Goal: Information Seeking & Learning: Learn about a topic

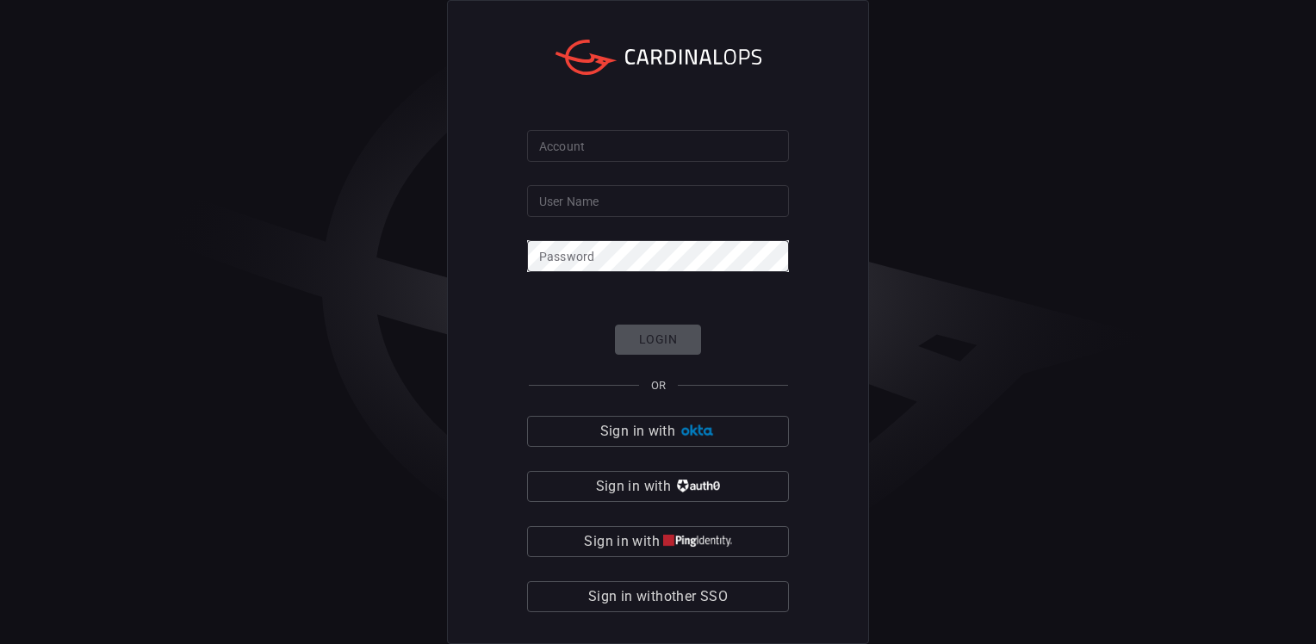
click at [687, 589] on span "Sign in with other SSO" at bounding box center [658, 597] width 140 height 24
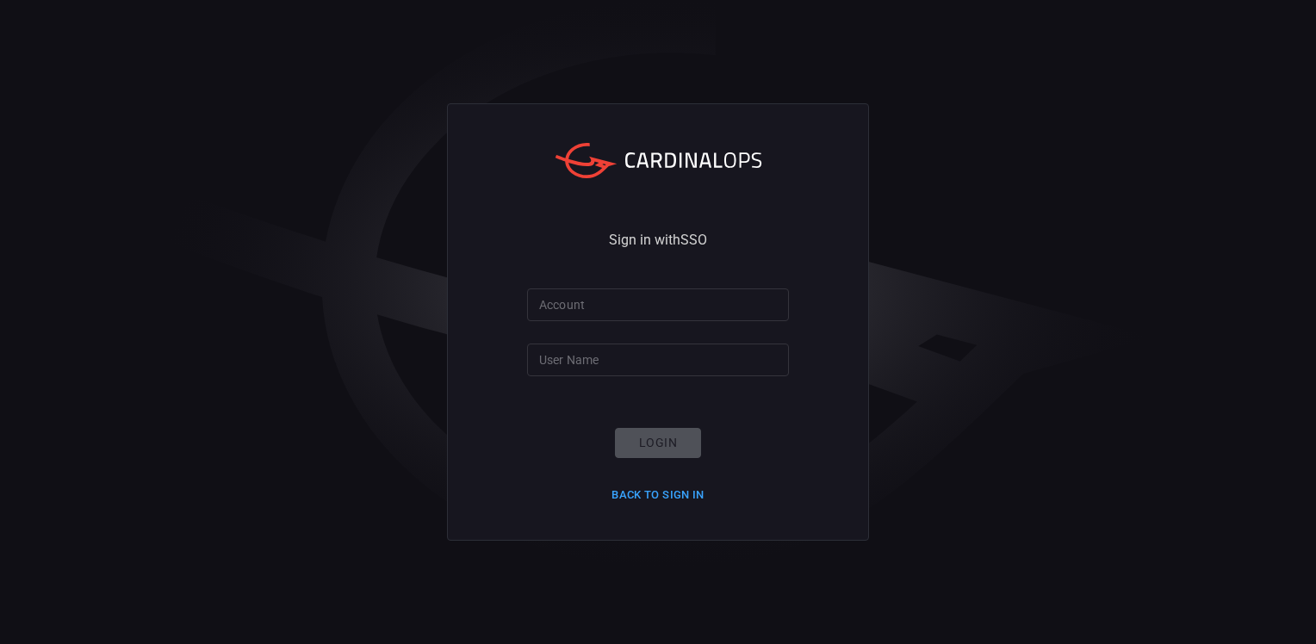
click at [652, 309] on input "Account" at bounding box center [658, 305] width 262 height 32
type input "smbc"
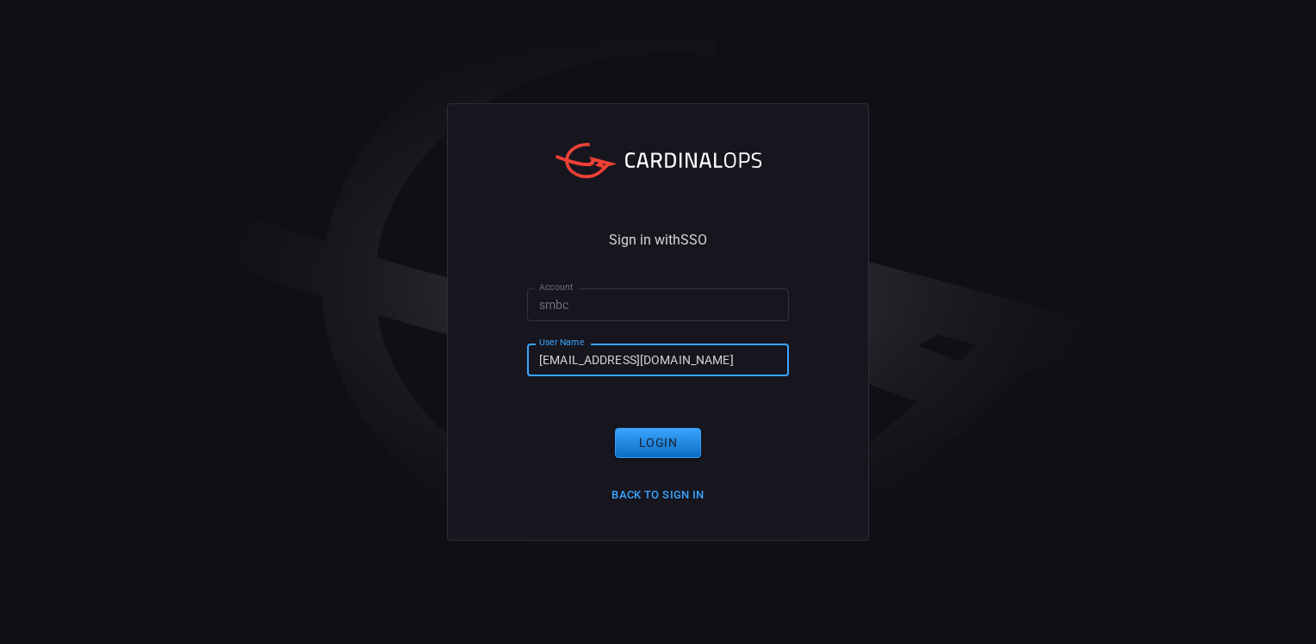
type input "[EMAIL_ADDRESS][DOMAIN_NAME]"
click button "Login" at bounding box center [658, 443] width 86 height 30
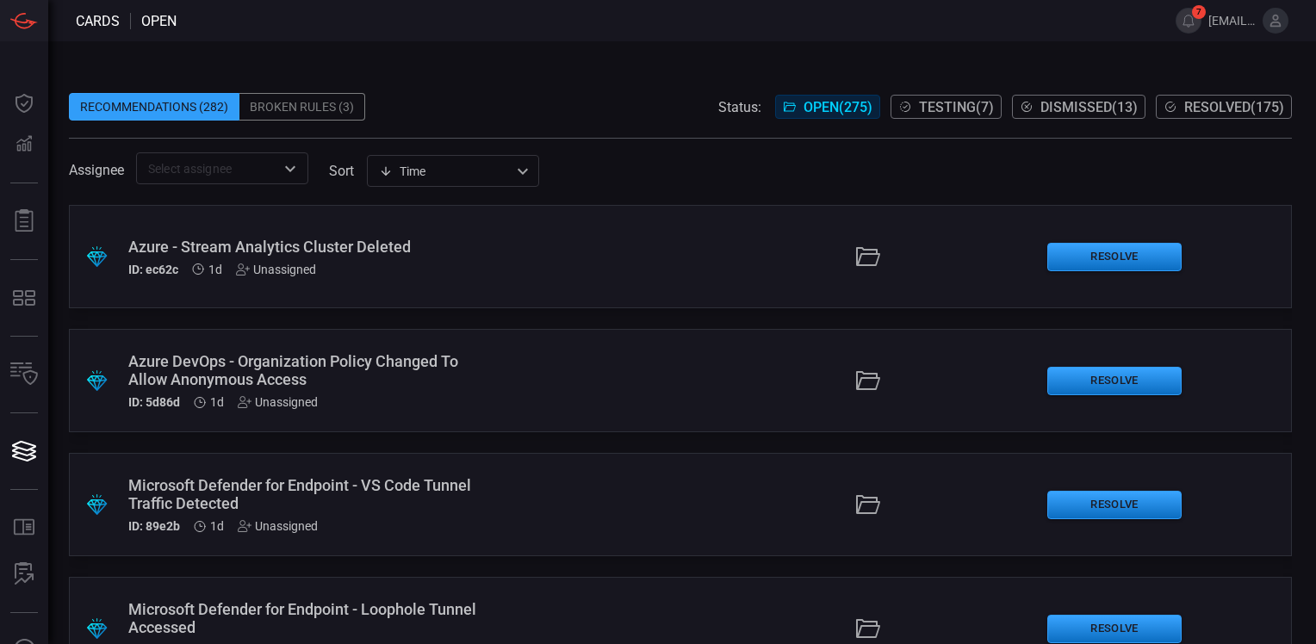
click at [1206, 109] on span "Resolved ( 175 )" at bounding box center [1234, 107] width 100 height 16
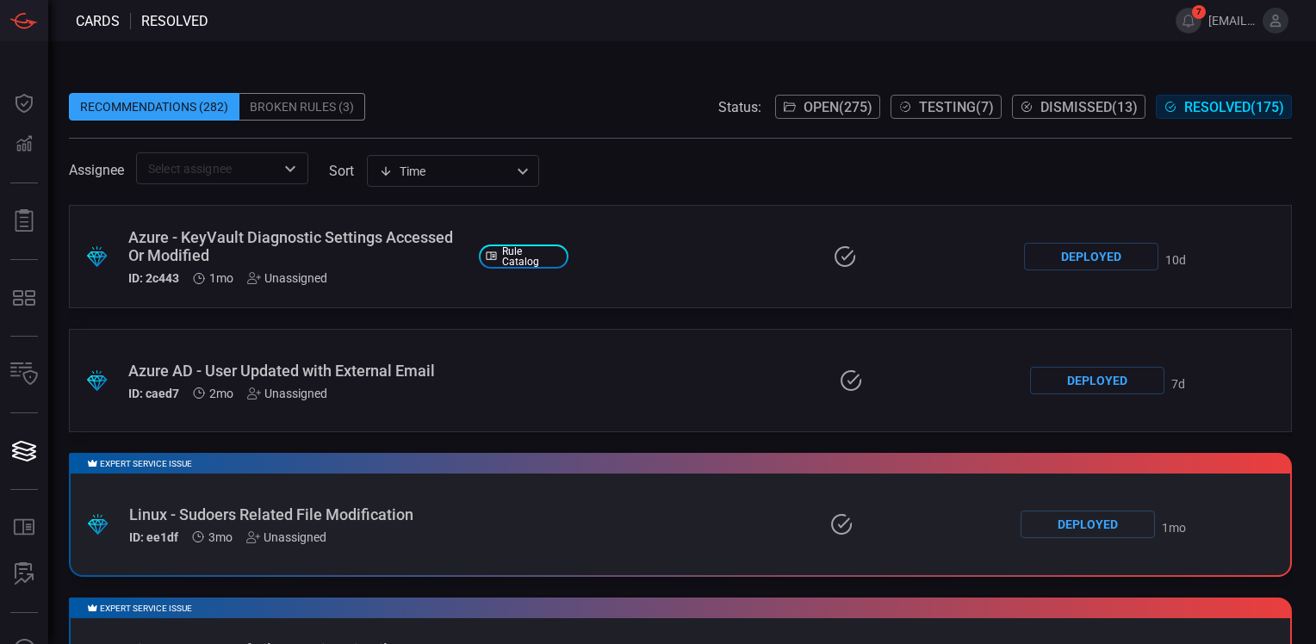
click at [928, 106] on span "Testing ( 7 )" at bounding box center [956, 107] width 75 height 16
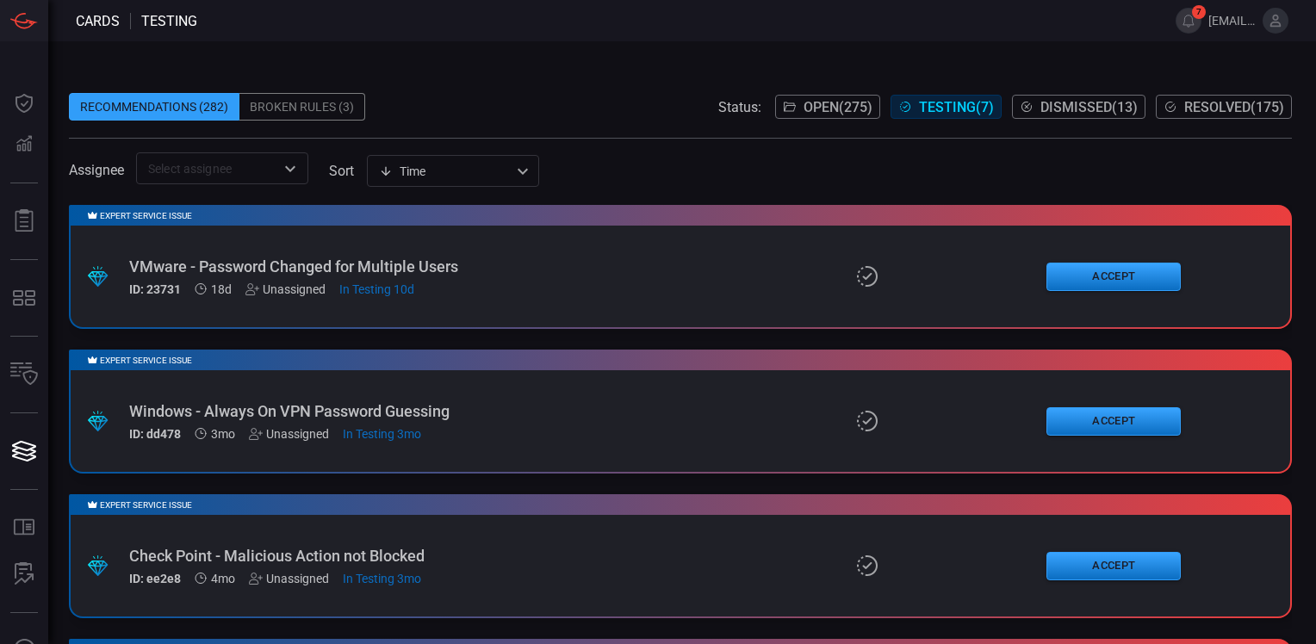
click at [810, 109] on span "Open ( 275 )" at bounding box center [838, 107] width 69 height 16
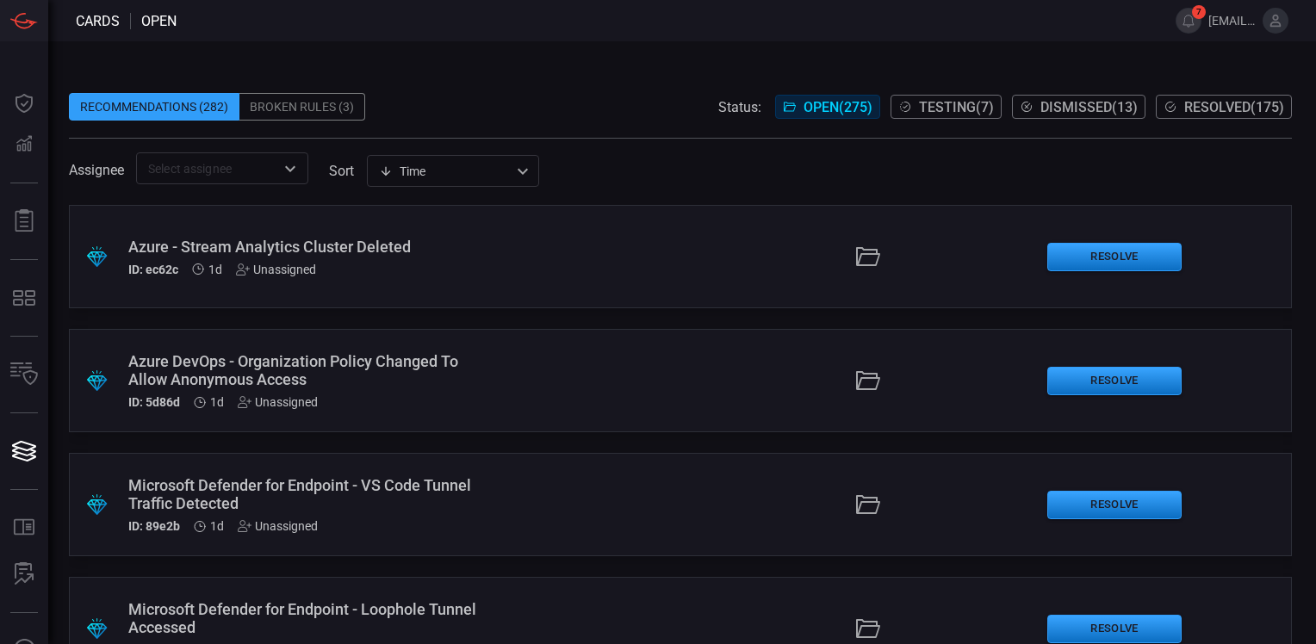
click at [658, 65] on div "Recommendations (282) Broken Rules (3) Status: Open ( 275 ) Testing ( 7 ) Dismi…" at bounding box center [682, 342] width 1268 height 603
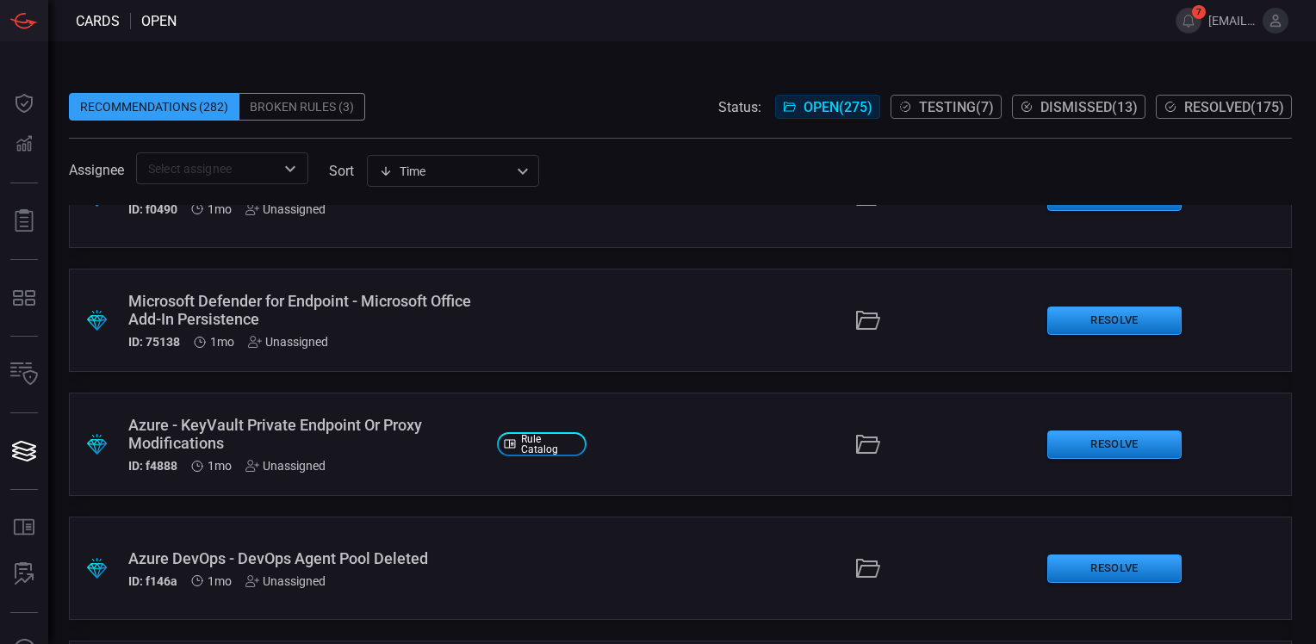
scroll to position [7811, 0]
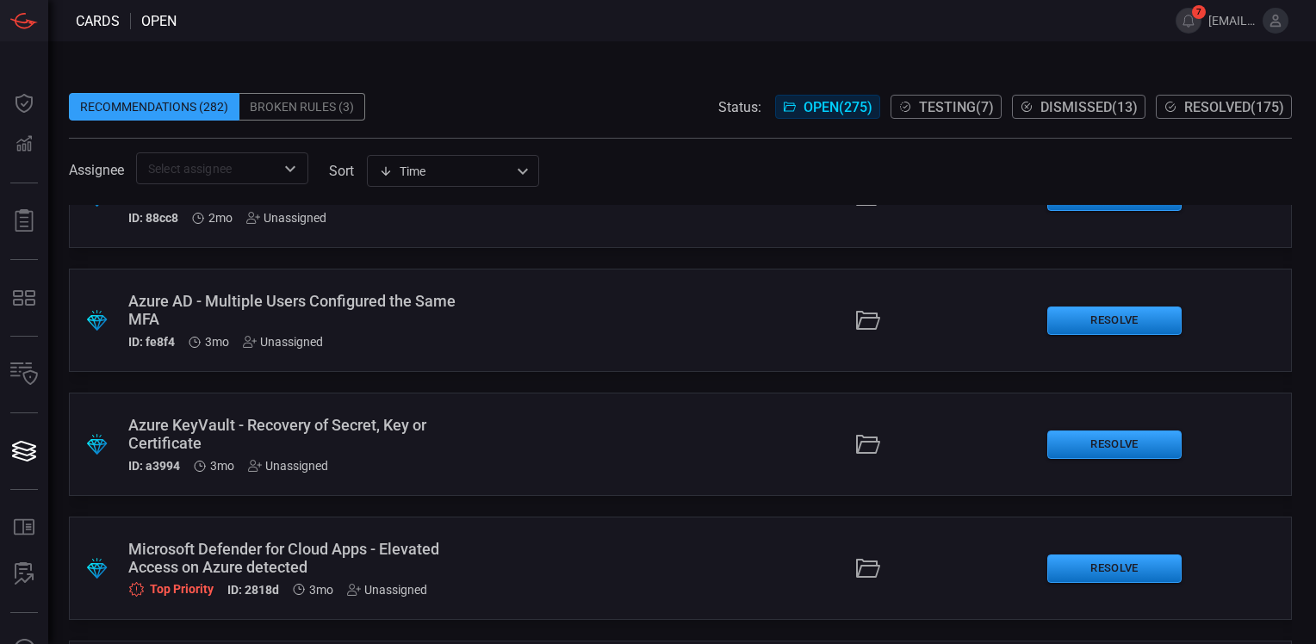
click at [1202, 101] on span "Resolved ( 175 )" at bounding box center [1234, 107] width 100 height 16
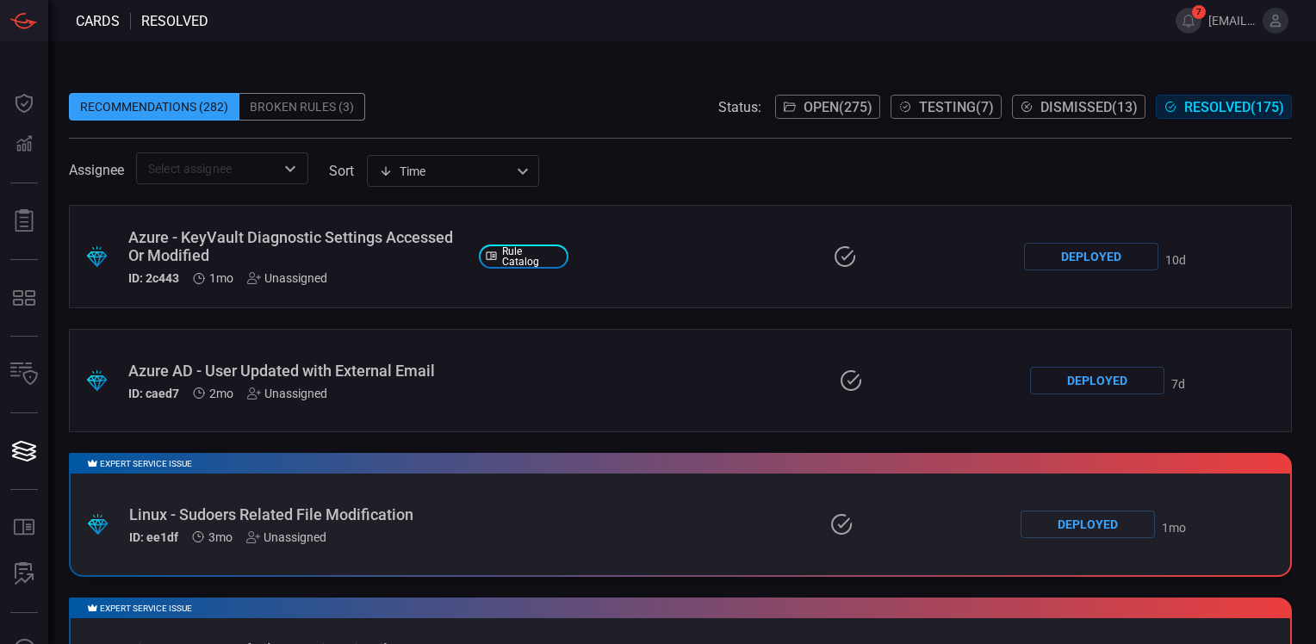
scroll to position [3810, 0]
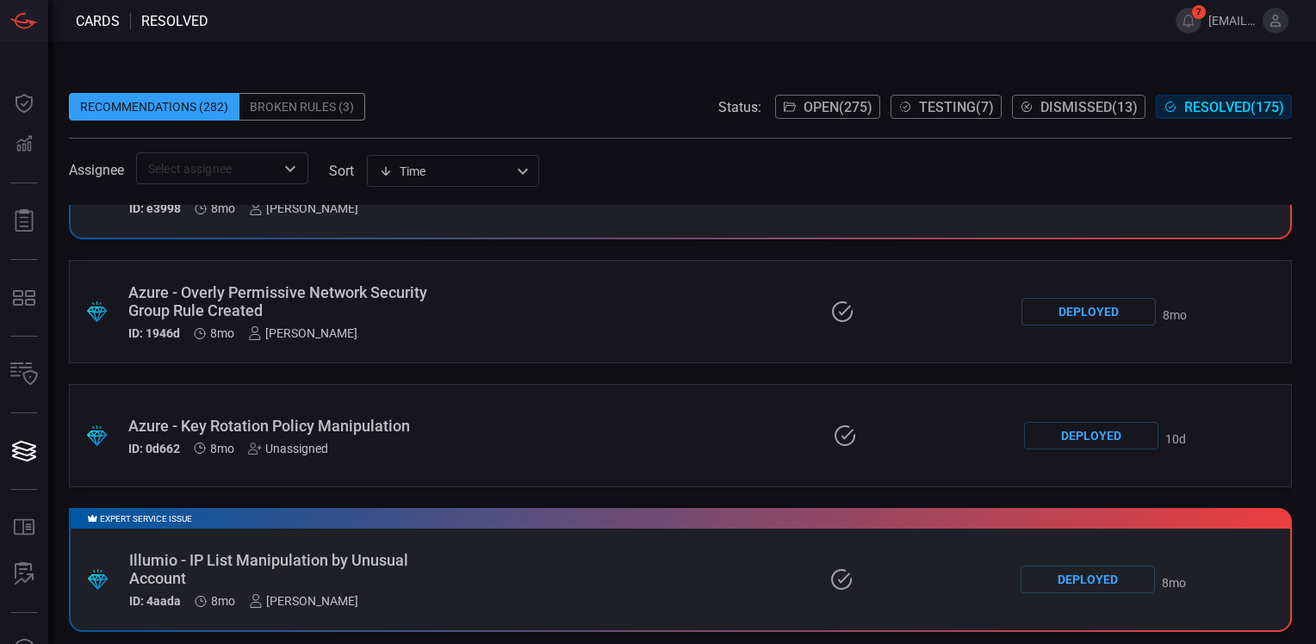
click at [389, 425] on div "Azure - Key Rotation Policy Manipulation" at bounding box center [296, 426] width 337 height 18
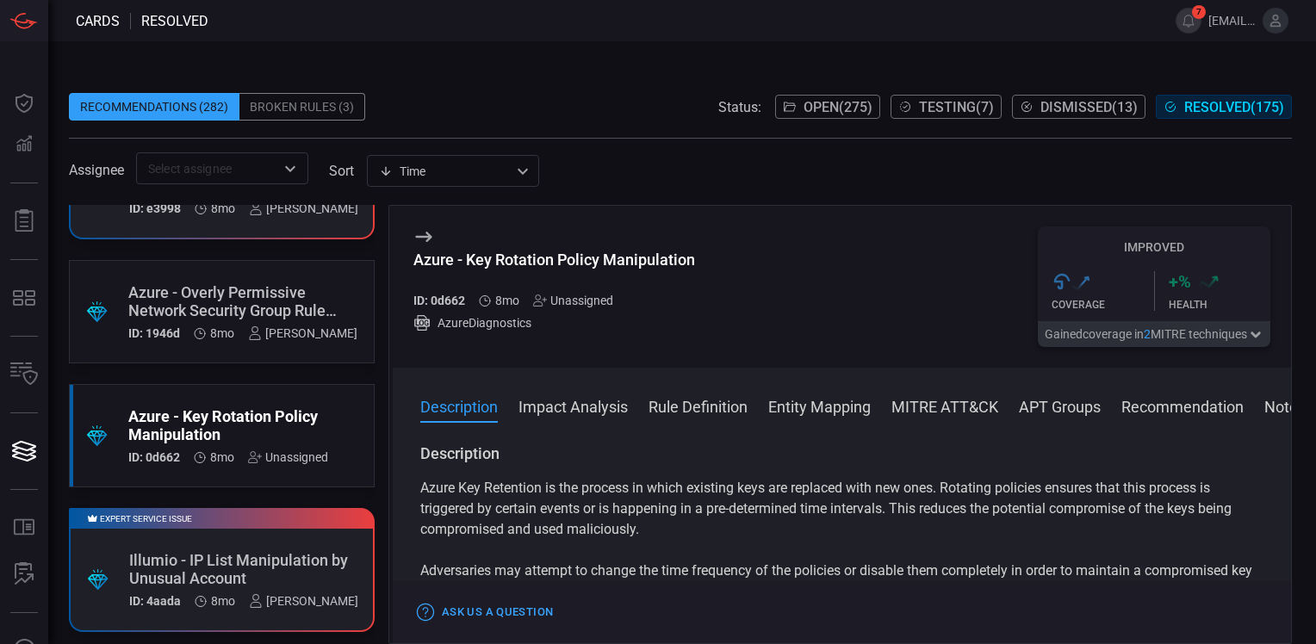
click at [291, 425] on div "Azure - Key Rotation Policy Manipulation" at bounding box center [228, 425] width 200 height 36
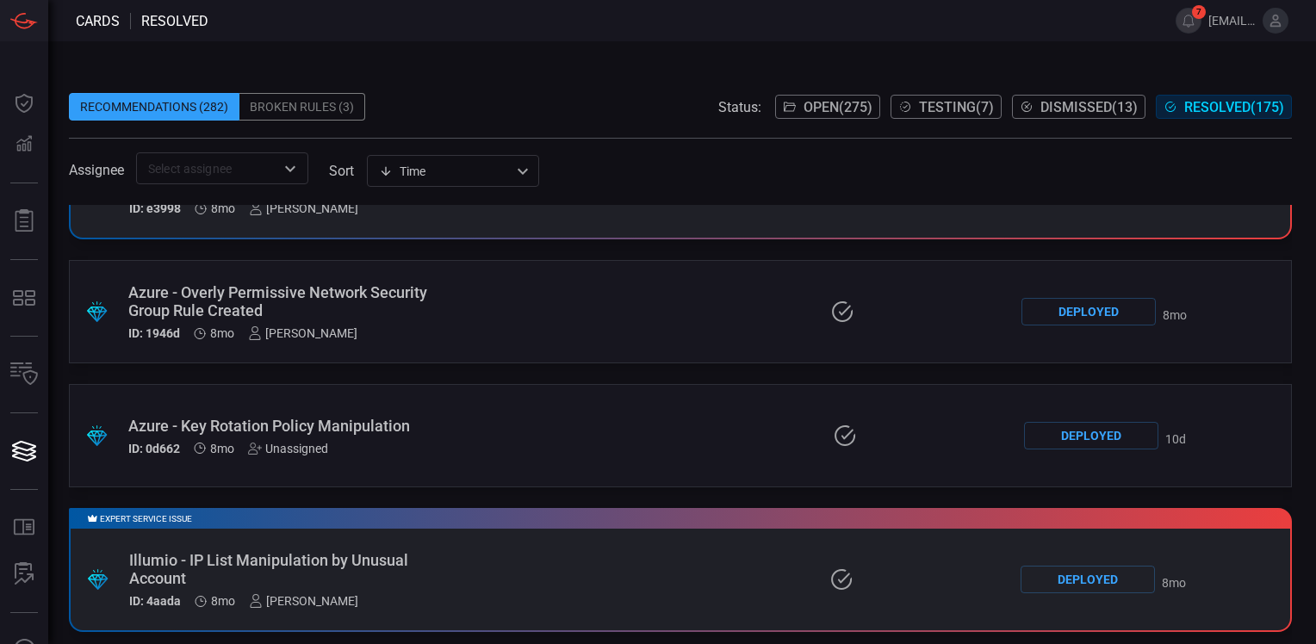
click at [291, 425] on div "Azure - Key Rotation Policy Manipulation" at bounding box center [296, 426] width 337 height 18
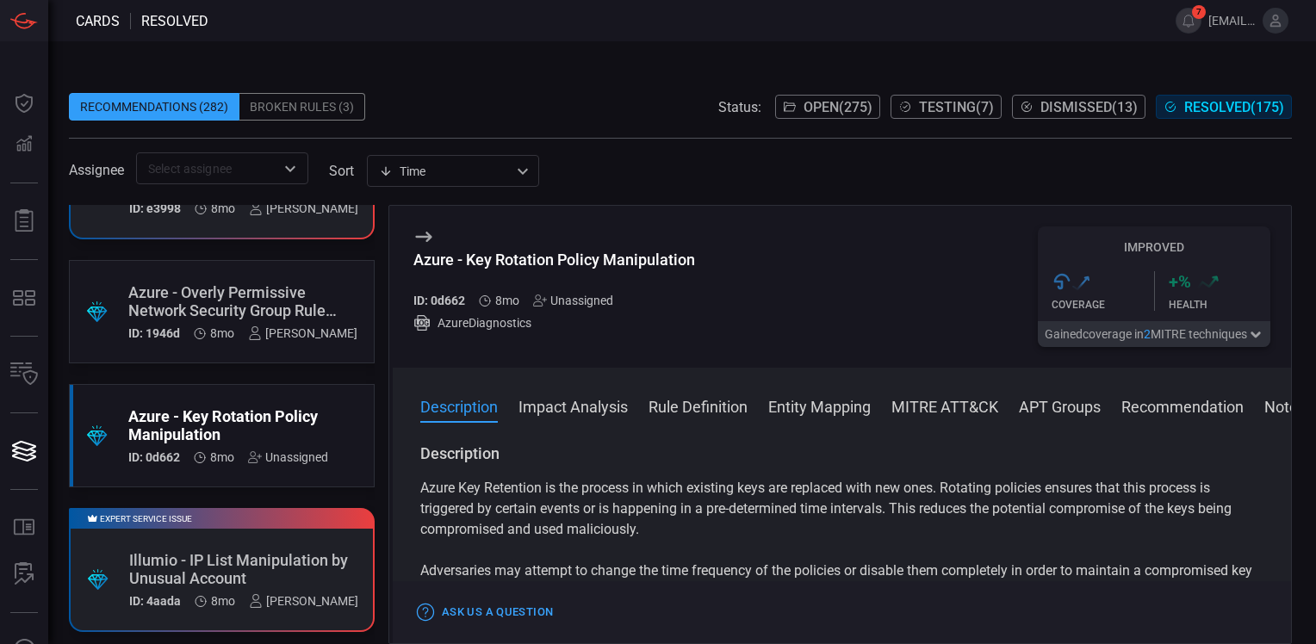
click at [574, 405] on button "Impact Analysis" at bounding box center [572, 405] width 109 height 21
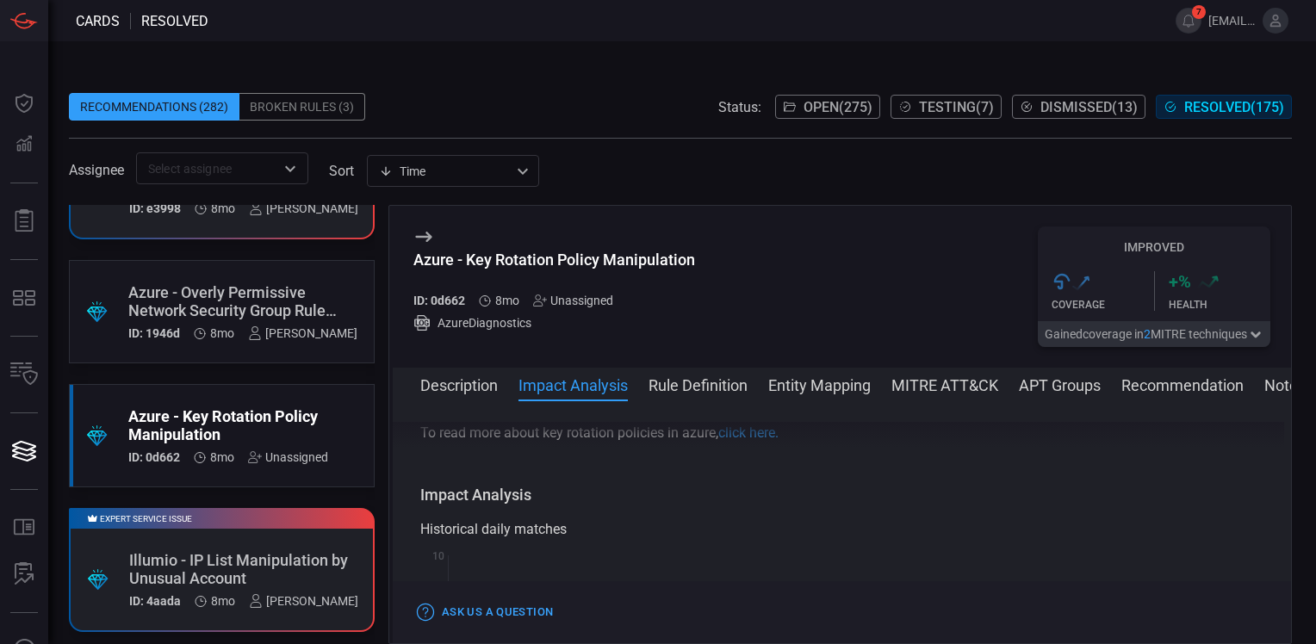
scroll to position [265, 0]
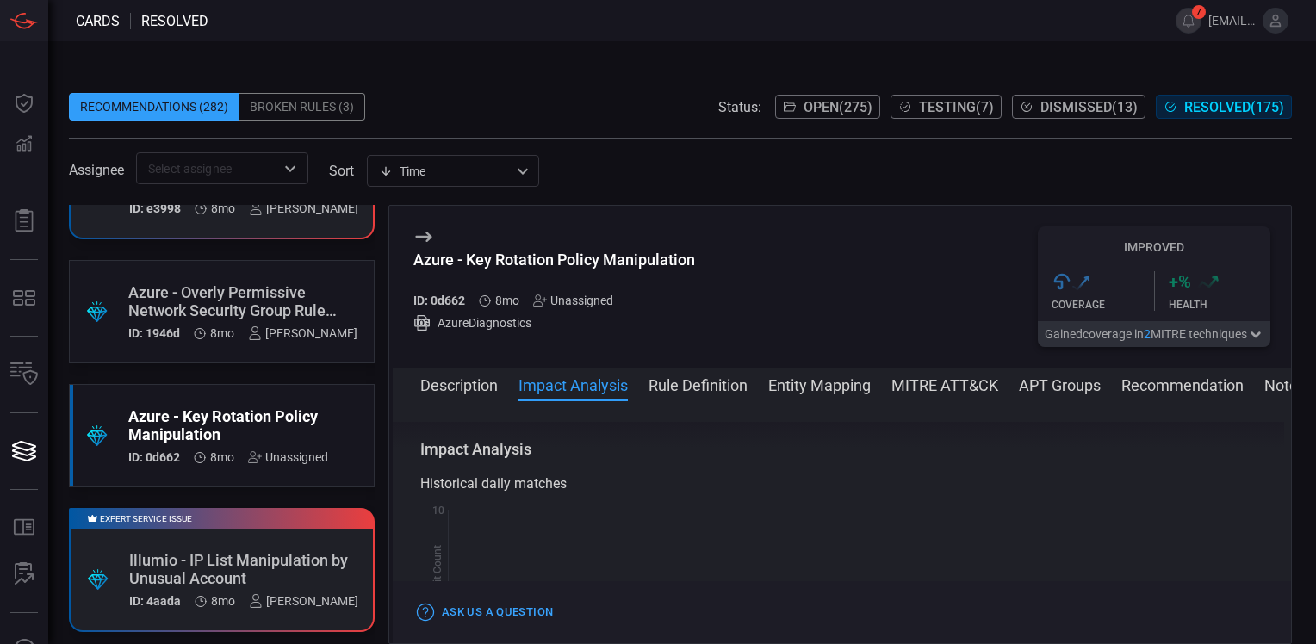
click at [717, 387] on button "Rule Definition" at bounding box center [697, 384] width 99 height 21
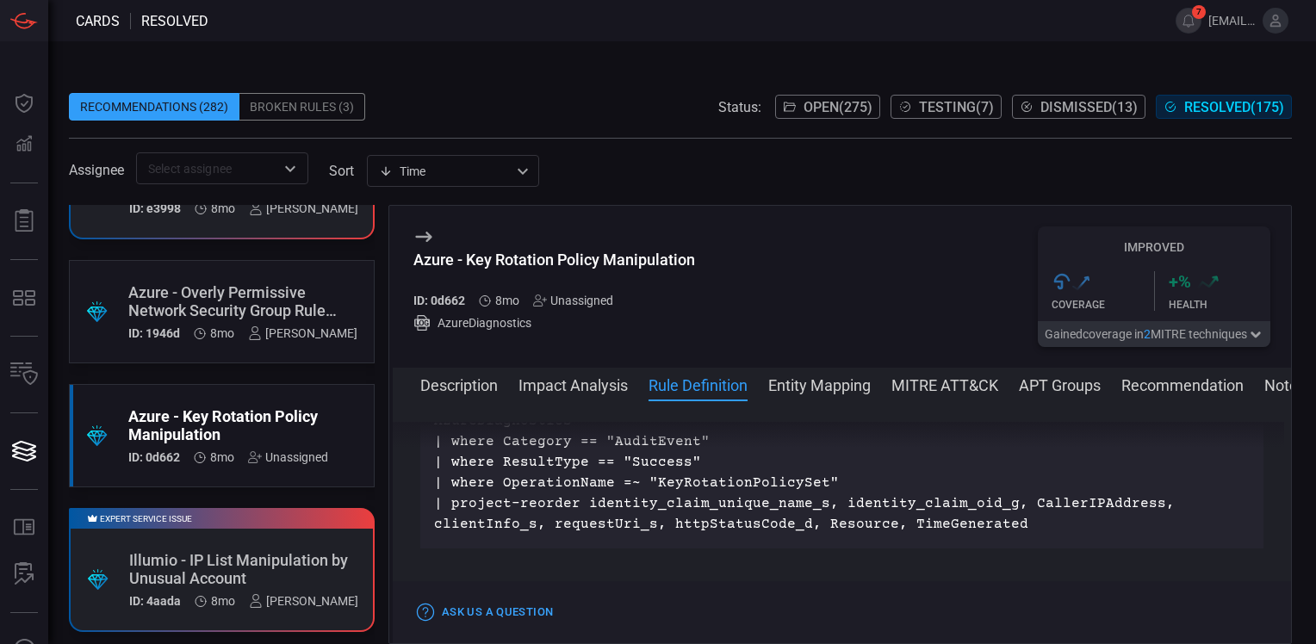
scroll to position [1661, 0]
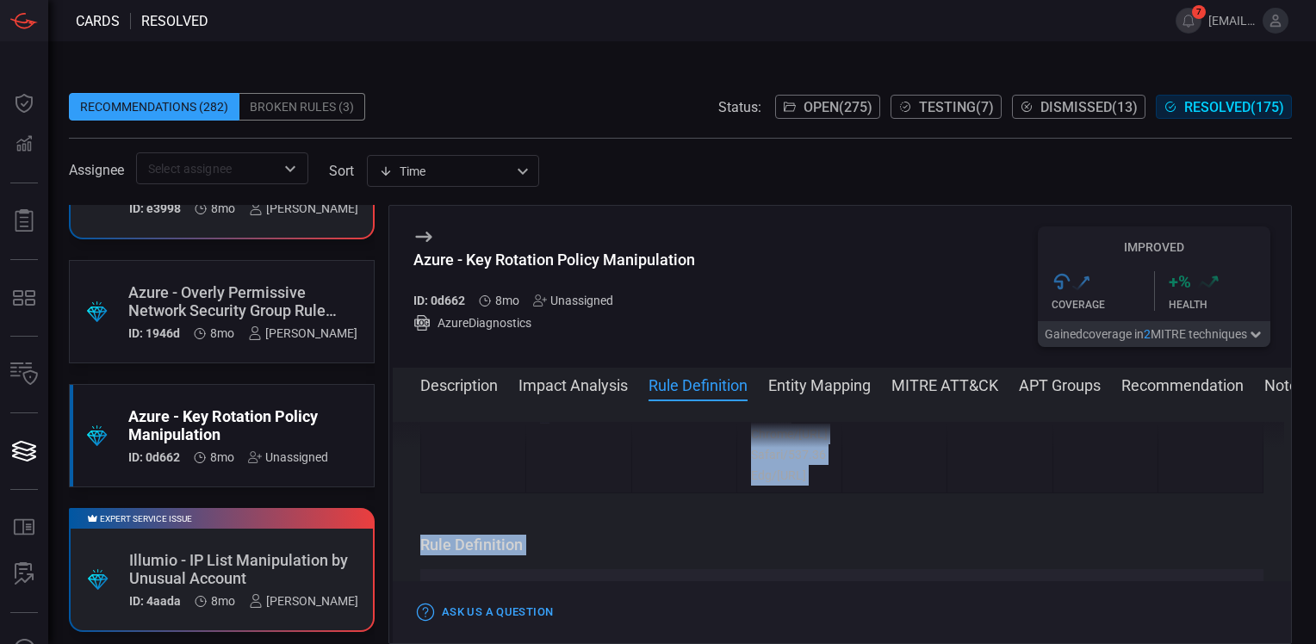
drag, startPoint x: 1011, startPoint y: 511, endPoint x: 436, endPoint y: 482, distance: 576.0
click at [436, 482] on div "Description Azure Key Retention is the process in which existing keys are repla…" at bounding box center [842, 519] width 898 height 194
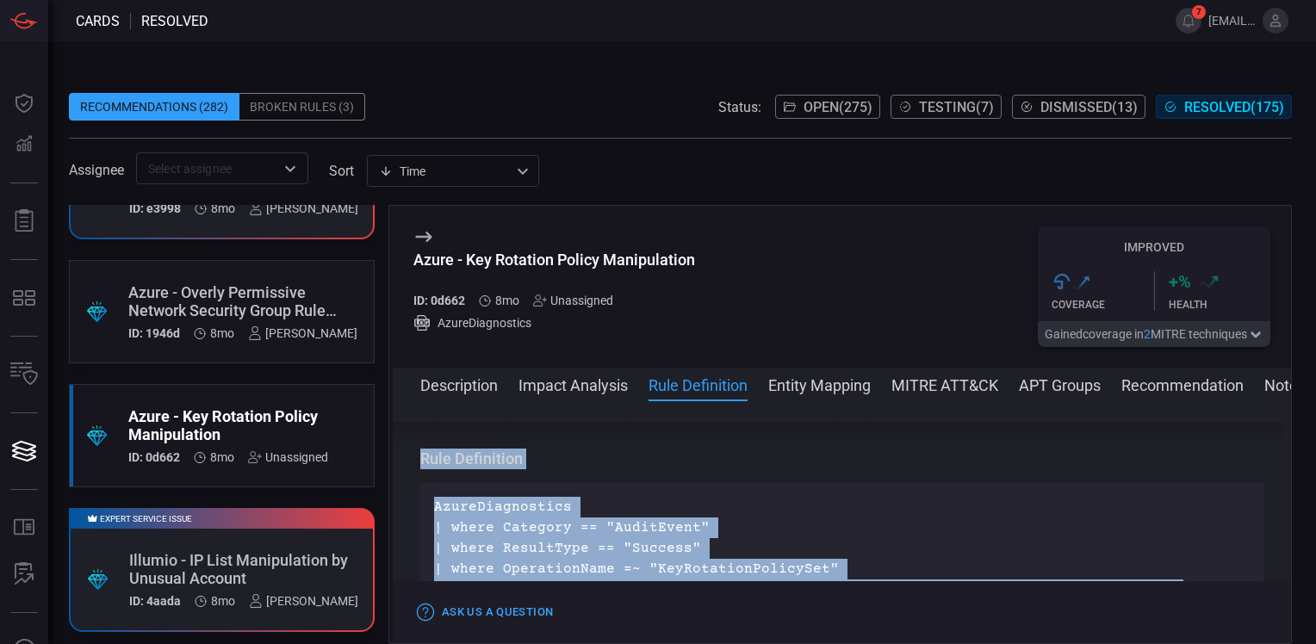
scroll to position [1632, 0]
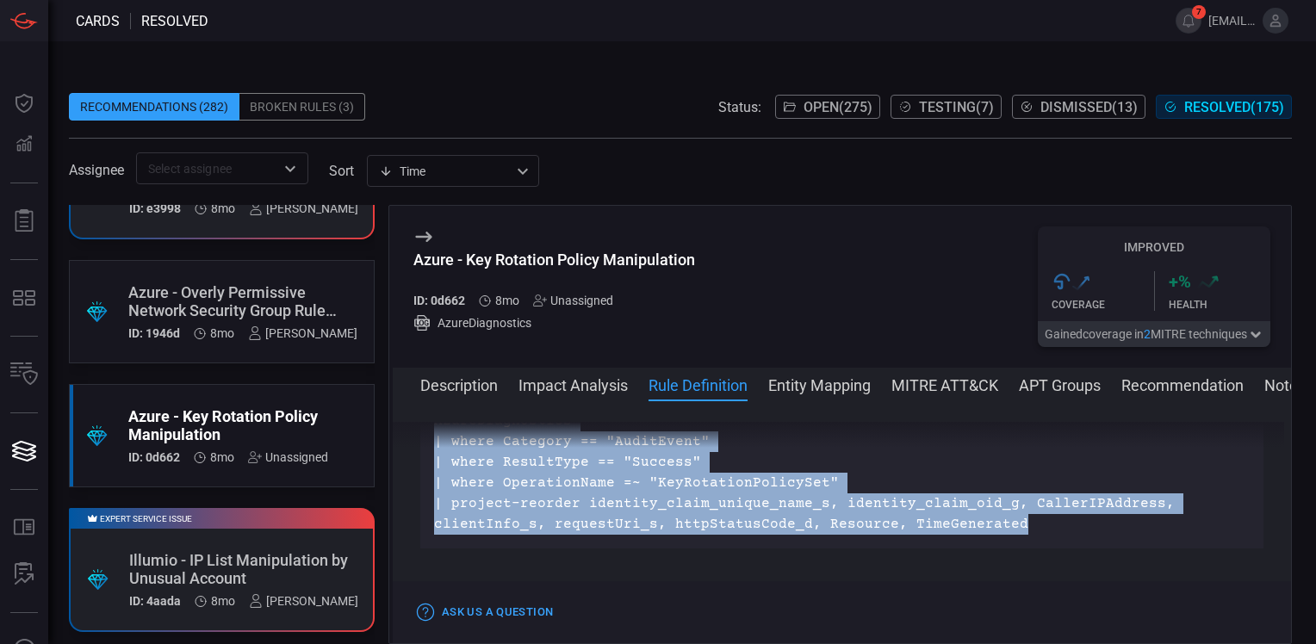
click at [723, 507] on p "AzureDiagnostics | where Category == "AuditEvent" | where ResultType == "Succes…" at bounding box center [842, 473] width 816 height 124
drag, startPoint x: 993, startPoint y: 543, endPoint x: 435, endPoint y: 443, distance: 566.9
click at [435, 443] on div "Description Azure Key Retention is the process in which existing keys are repla…" at bounding box center [842, 519] width 898 height 194
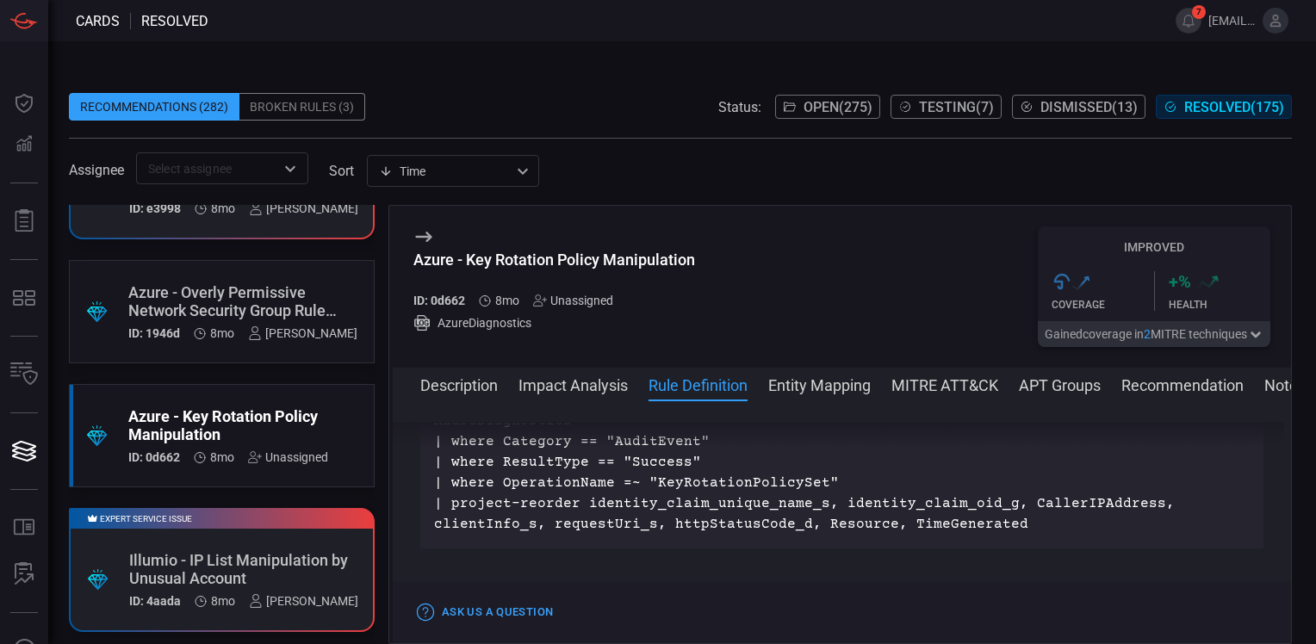
drag, startPoint x: 435, startPoint y: 443, endPoint x: 450, endPoint y: 440, distance: 15.7
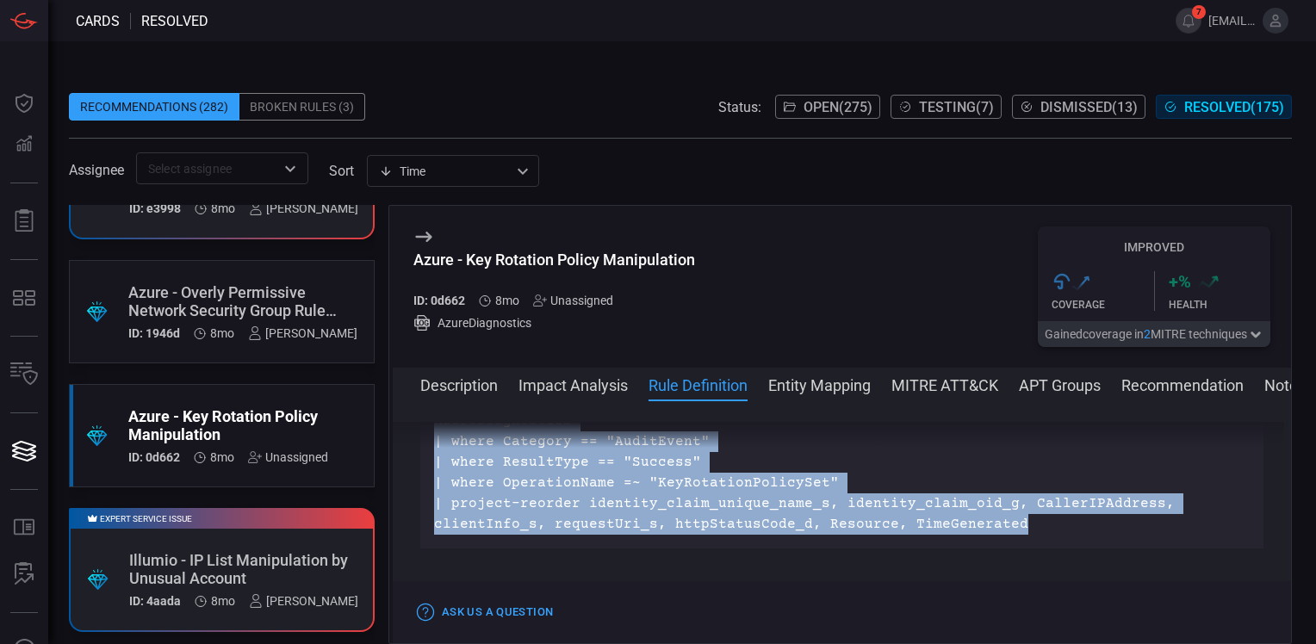
drag, startPoint x: 450, startPoint y: 440, endPoint x: 429, endPoint y: 444, distance: 22.0
click at [429, 444] on div "Description Azure Key Retention is the process in which existing keys are repla…" at bounding box center [842, 519] width 898 height 194
copy div "Description Azure Key Retention is the process in which existing keys are repla…"
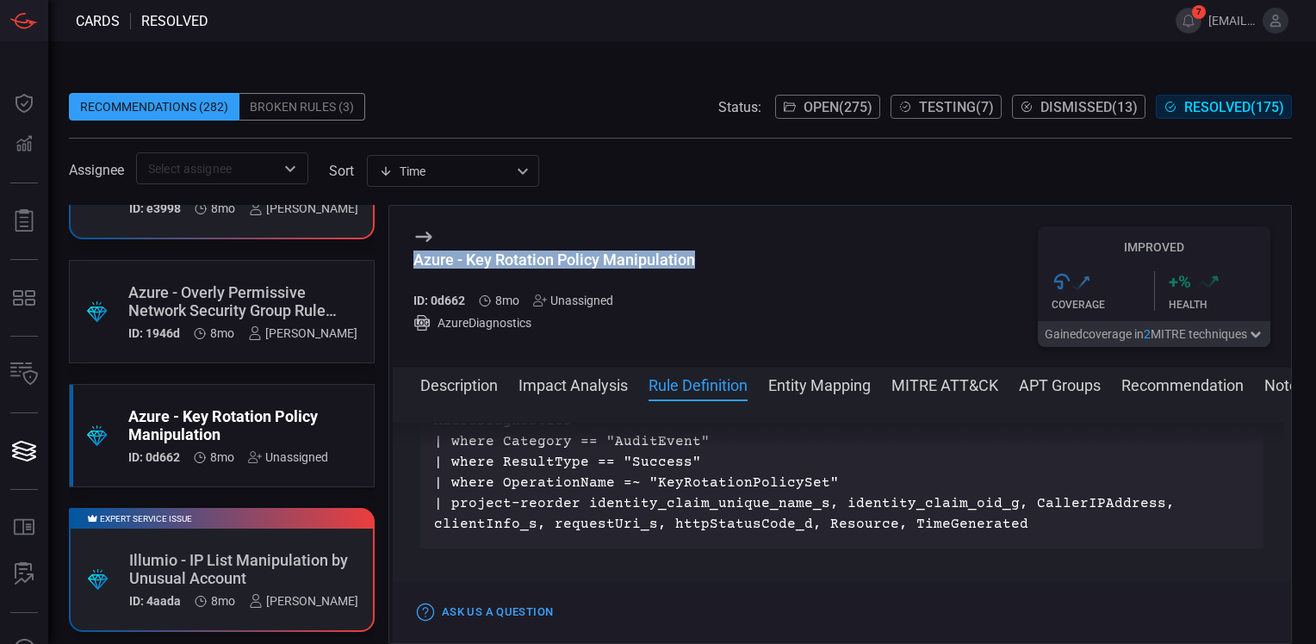
drag, startPoint x: 692, startPoint y: 261, endPoint x: 417, endPoint y: 257, distance: 275.6
click at [417, 257] on div "Azure - Key Rotation Policy Manipulation" at bounding box center [554, 260] width 282 height 18
copy div "Azure - Key Rotation Policy Manipulation"
click at [915, 230] on div "Azure - Key Rotation Policy Manipulation ID: 0d662 8mo Unassigned AzureDiagnost…" at bounding box center [842, 287] width 898 height 162
